Goal: Task Accomplishment & Management: Manage account settings

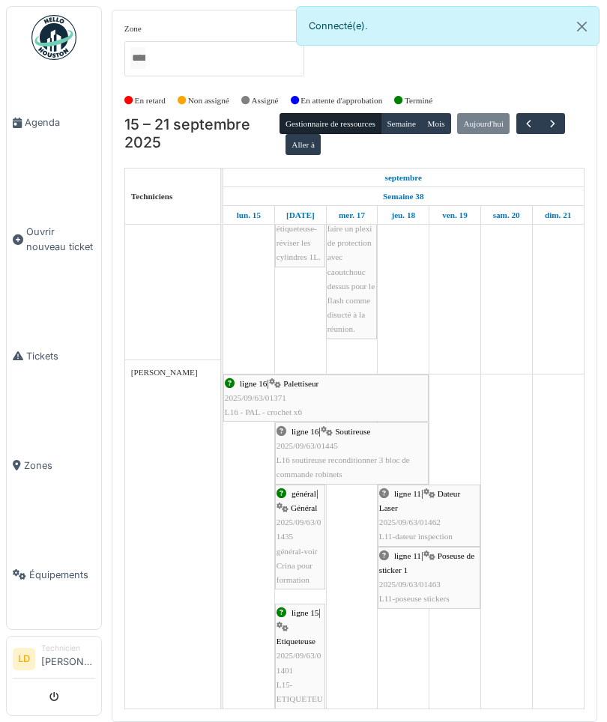
scroll to position [256, 0]
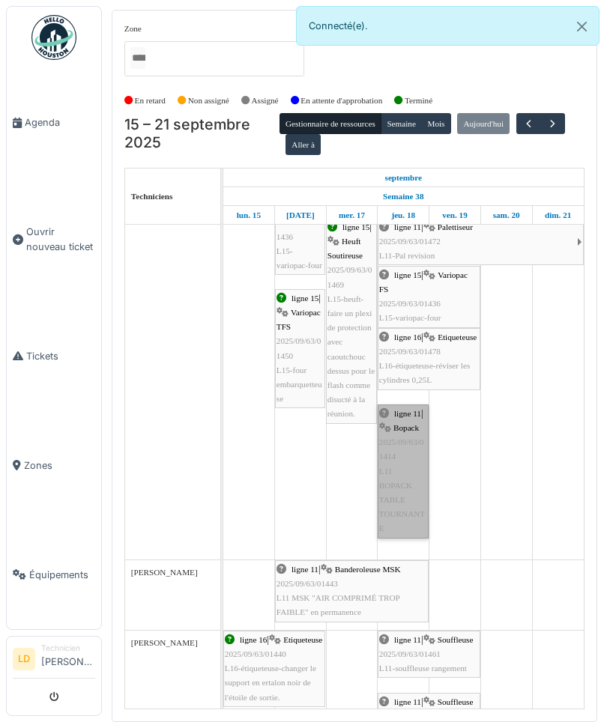
click at [396, 512] on link "ligne 11 | Bopack 2025/09/63/01414 L11 BOPACK TABLE TOURNANTE" at bounding box center [403, 472] width 51 height 134
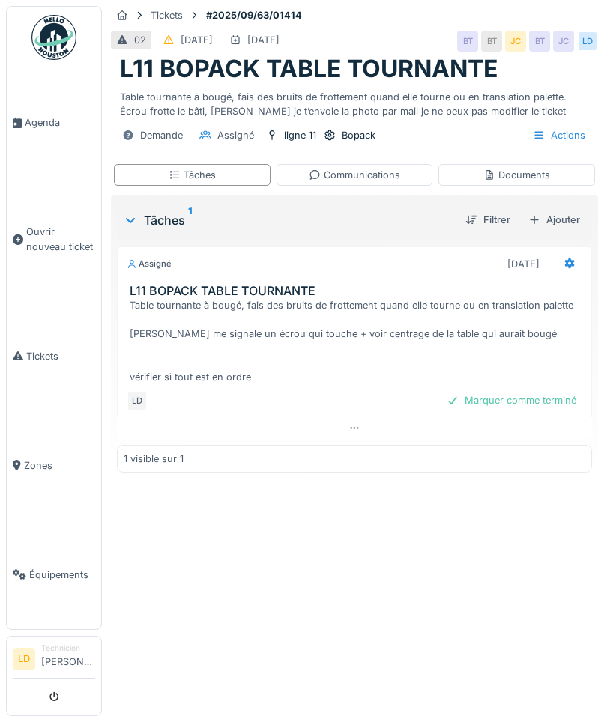
click at [519, 393] on div "Marquer comme terminé" at bounding box center [512, 400] width 142 height 20
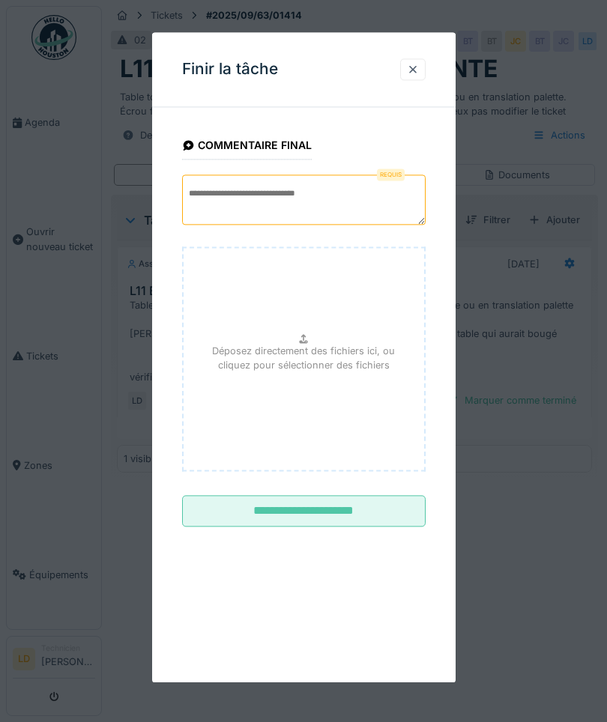
click at [411, 68] on div at bounding box center [413, 69] width 12 height 14
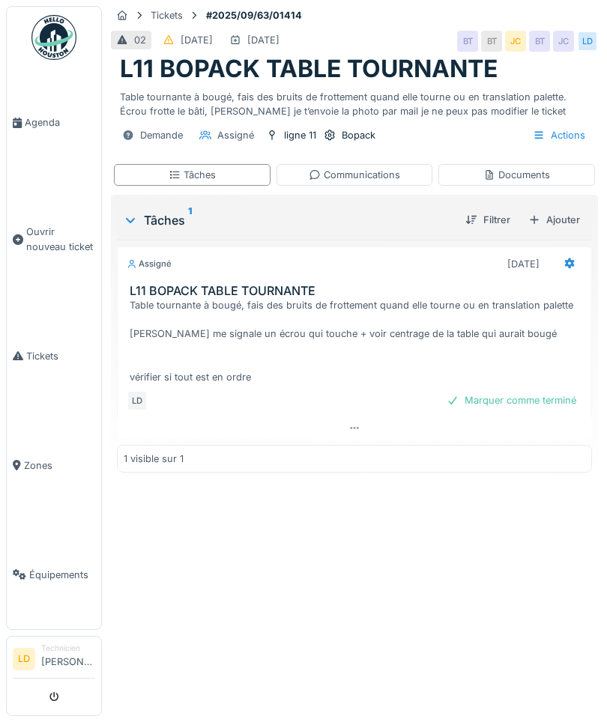
click at [43, 127] on span "Agenda" at bounding box center [60, 122] width 70 height 14
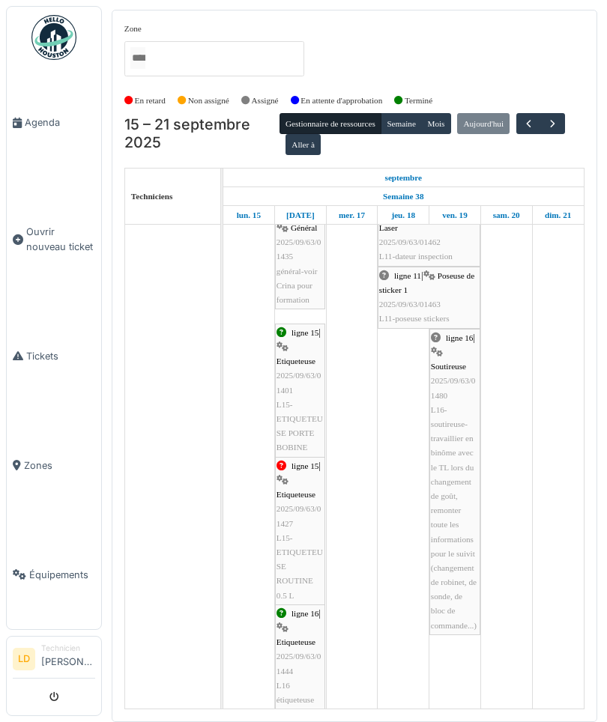
scroll to position [576, 0]
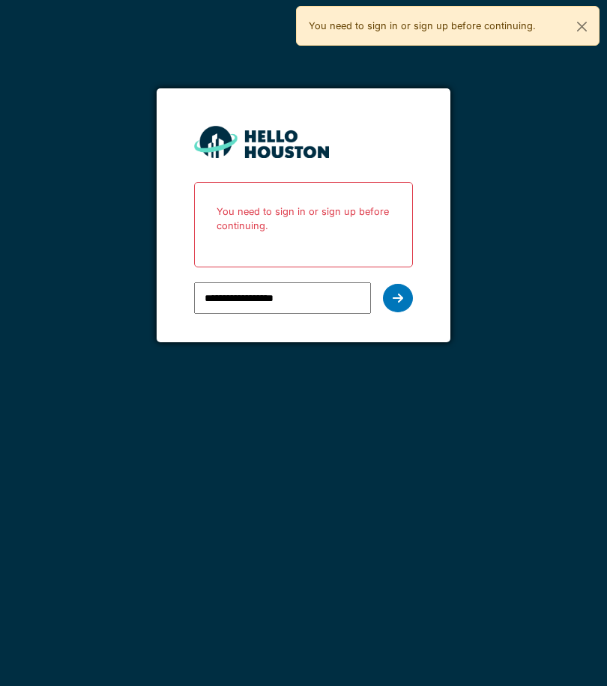
click at [399, 303] on icon at bounding box center [398, 298] width 10 height 12
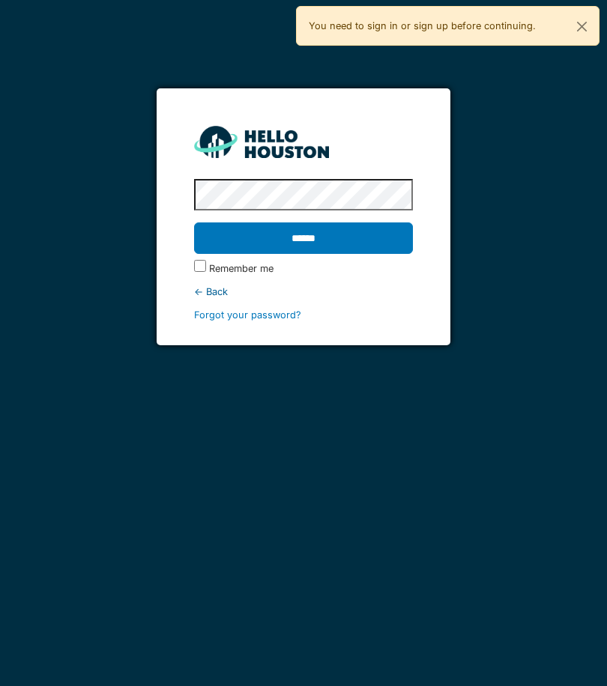
click at [371, 237] on input "******" at bounding box center [303, 238] width 219 height 31
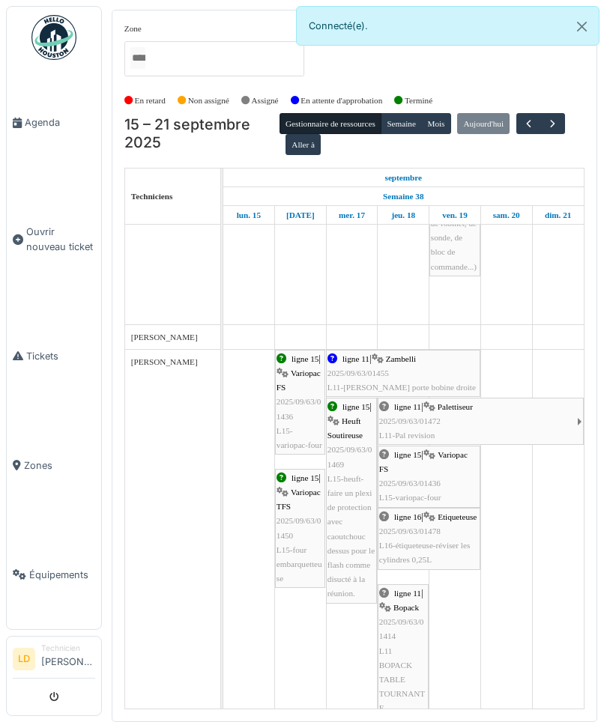
click at [559, 124] on span "button" at bounding box center [552, 124] width 13 height 13
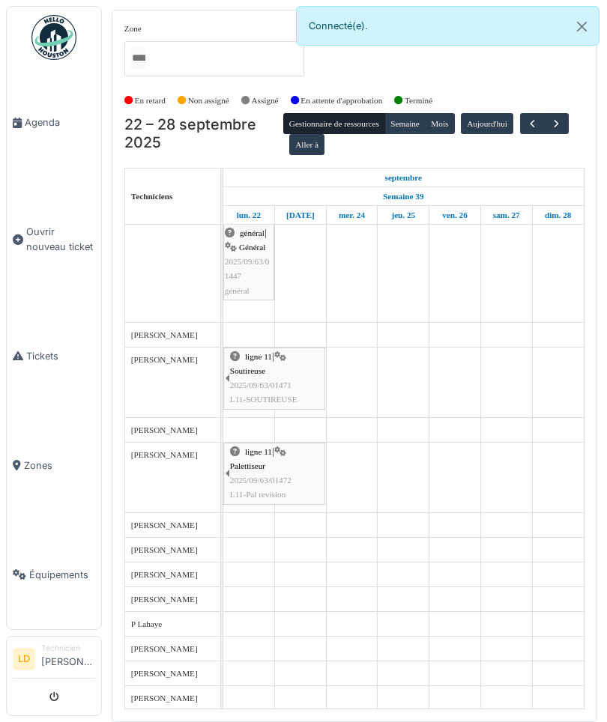
click at [539, 120] on span "button" at bounding box center [532, 124] width 13 height 13
